Goal: Information Seeking & Learning: Check status

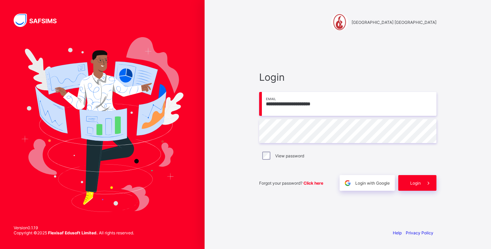
click at [312, 184] on span "Click here" at bounding box center [313, 183] width 20 height 5
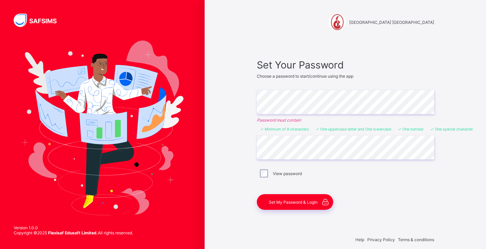
click at [290, 198] on div "Set My Password & Login" at bounding box center [295, 202] width 76 height 16
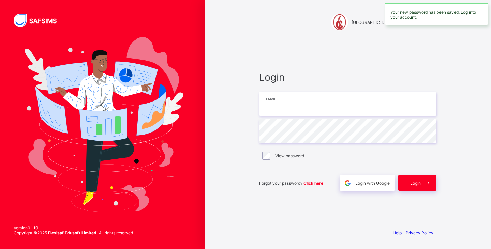
click at [305, 103] on input "email" at bounding box center [347, 104] width 177 height 24
type input "**********"
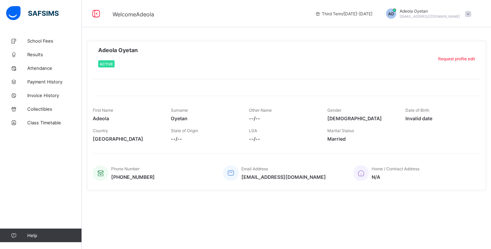
click at [41, 54] on span "Results" at bounding box center [54, 54] width 55 height 5
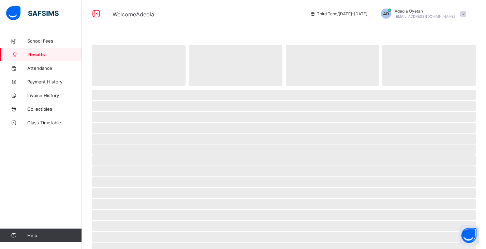
click at [41, 54] on span "Results" at bounding box center [55, 54] width 54 height 5
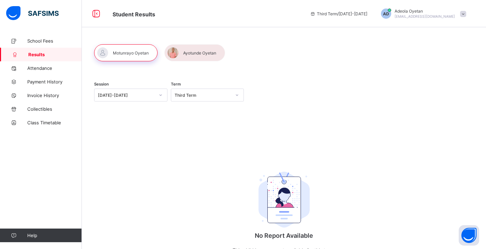
click at [201, 55] on div at bounding box center [194, 52] width 61 height 17
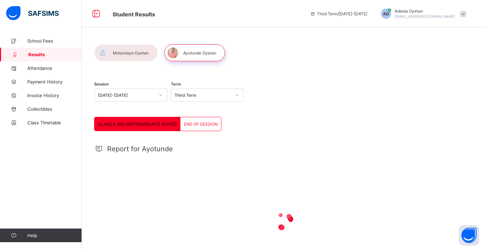
click at [189, 124] on span "END OF SESSION" at bounding box center [201, 124] width 34 height 5
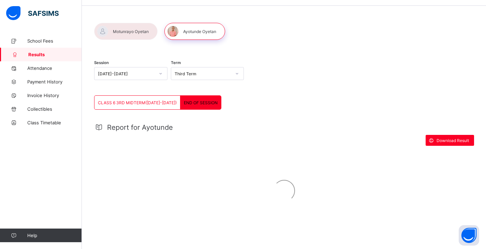
scroll to position [22, 0]
click at [451, 139] on span "Download Result" at bounding box center [452, 140] width 32 height 5
